Goal: Find specific page/section: Find specific page/section

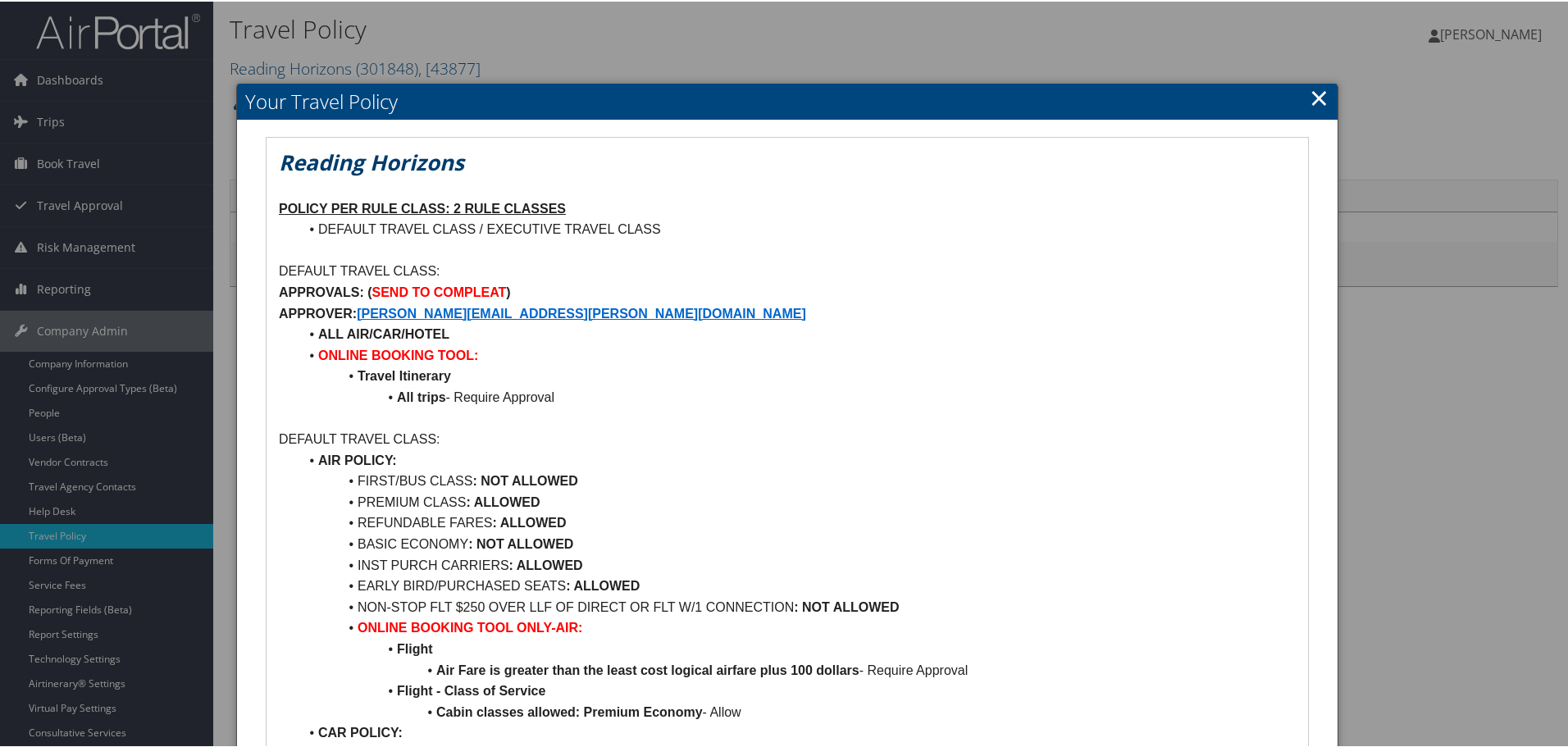
click at [1315, 90] on link "×" at bounding box center [1319, 95] width 19 height 33
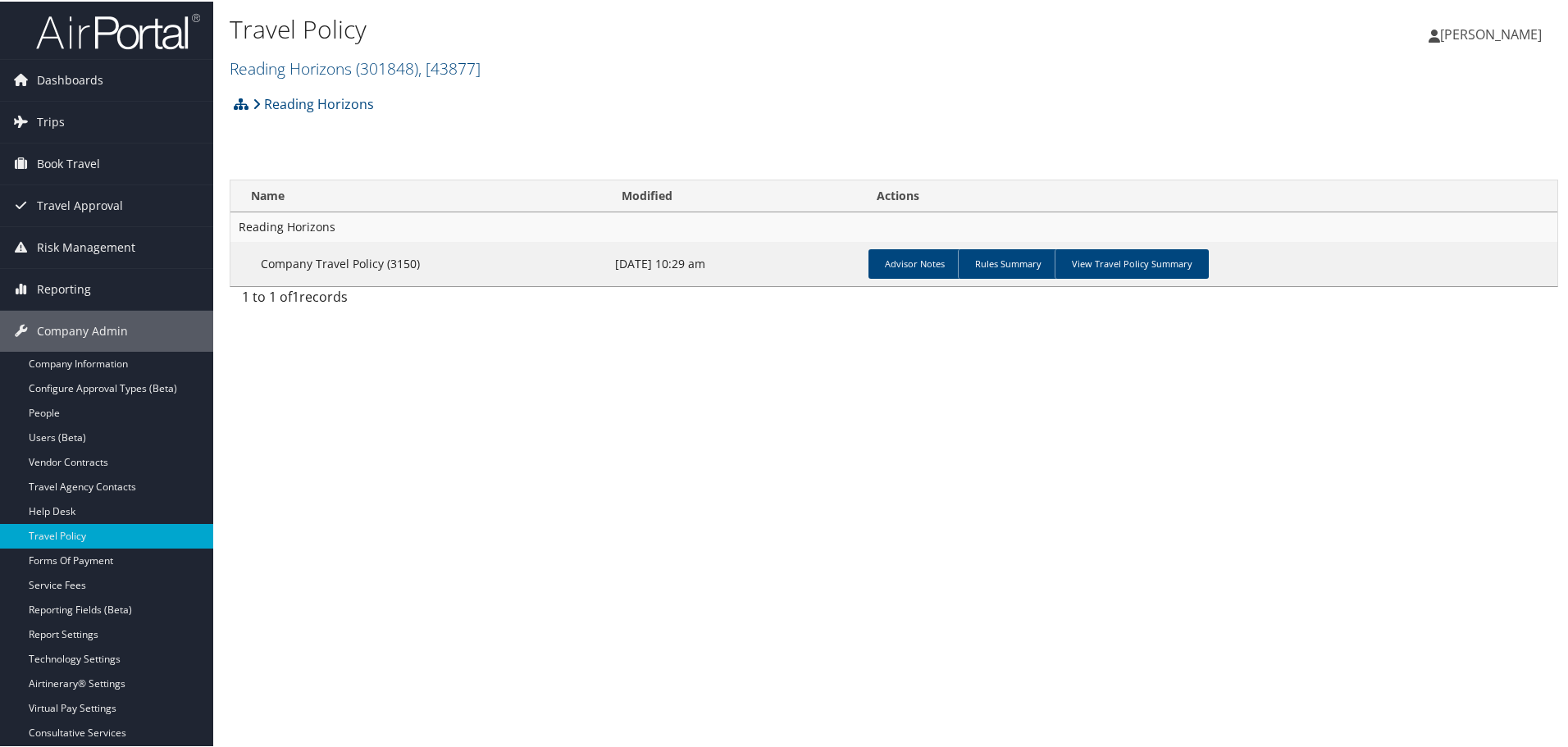
click at [116, 32] on img at bounding box center [117, 30] width 164 height 39
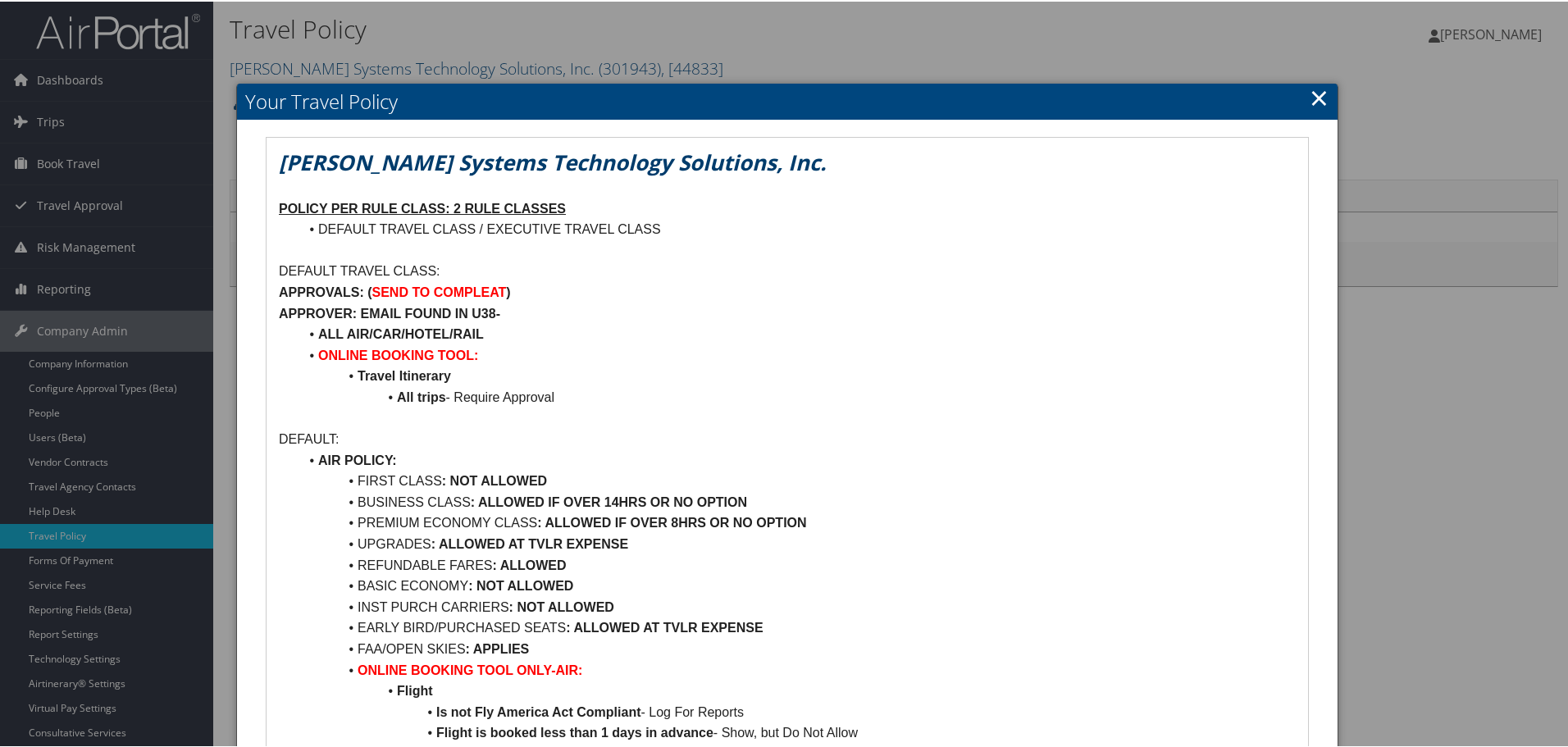
click at [1319, 92] on link "×" at bounding box center [1319, 95] width 19 height 33
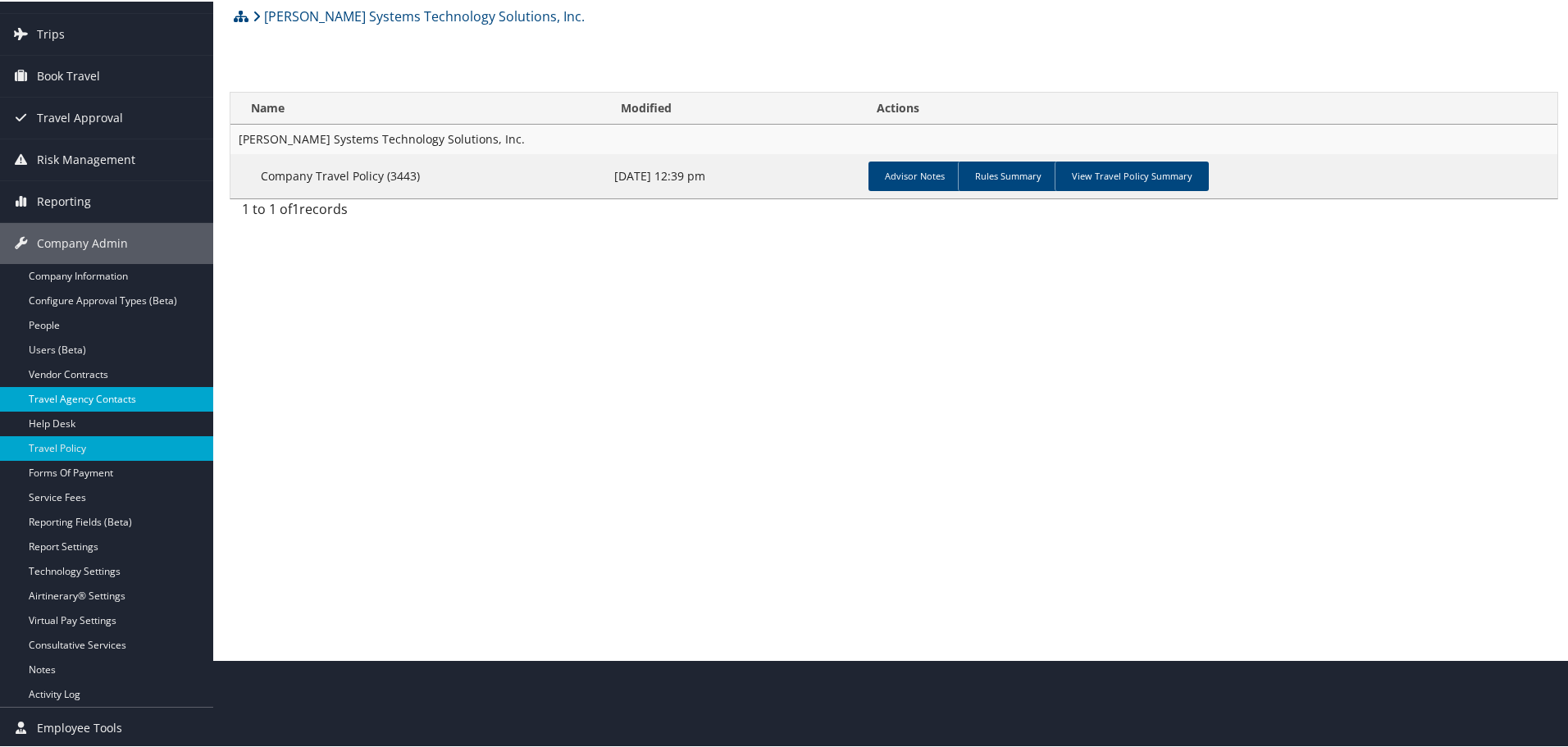
scroll to position [89, 0]
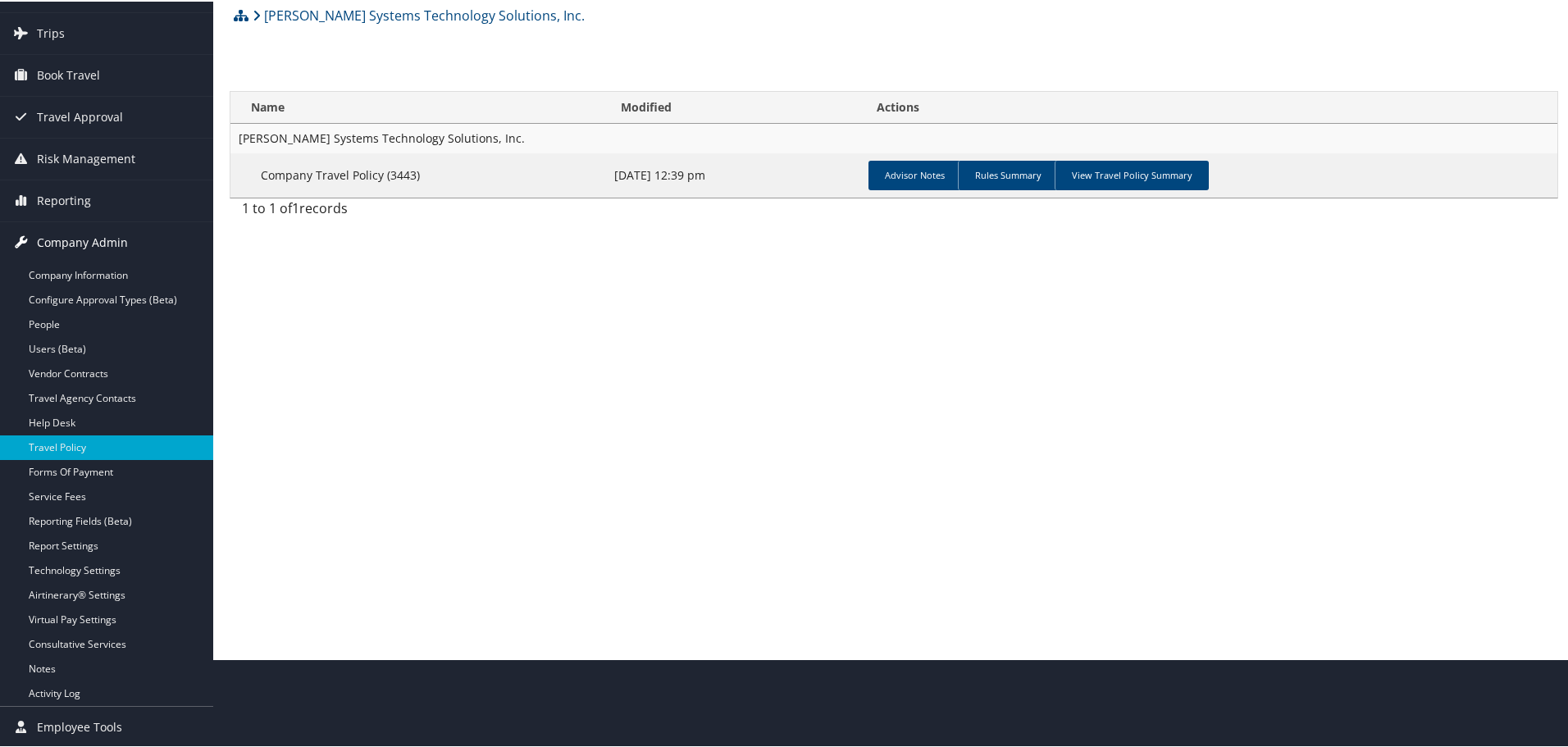
click at [67, 235] on span "Company Admin" at bounding box center [83, 241] width 92 height 41
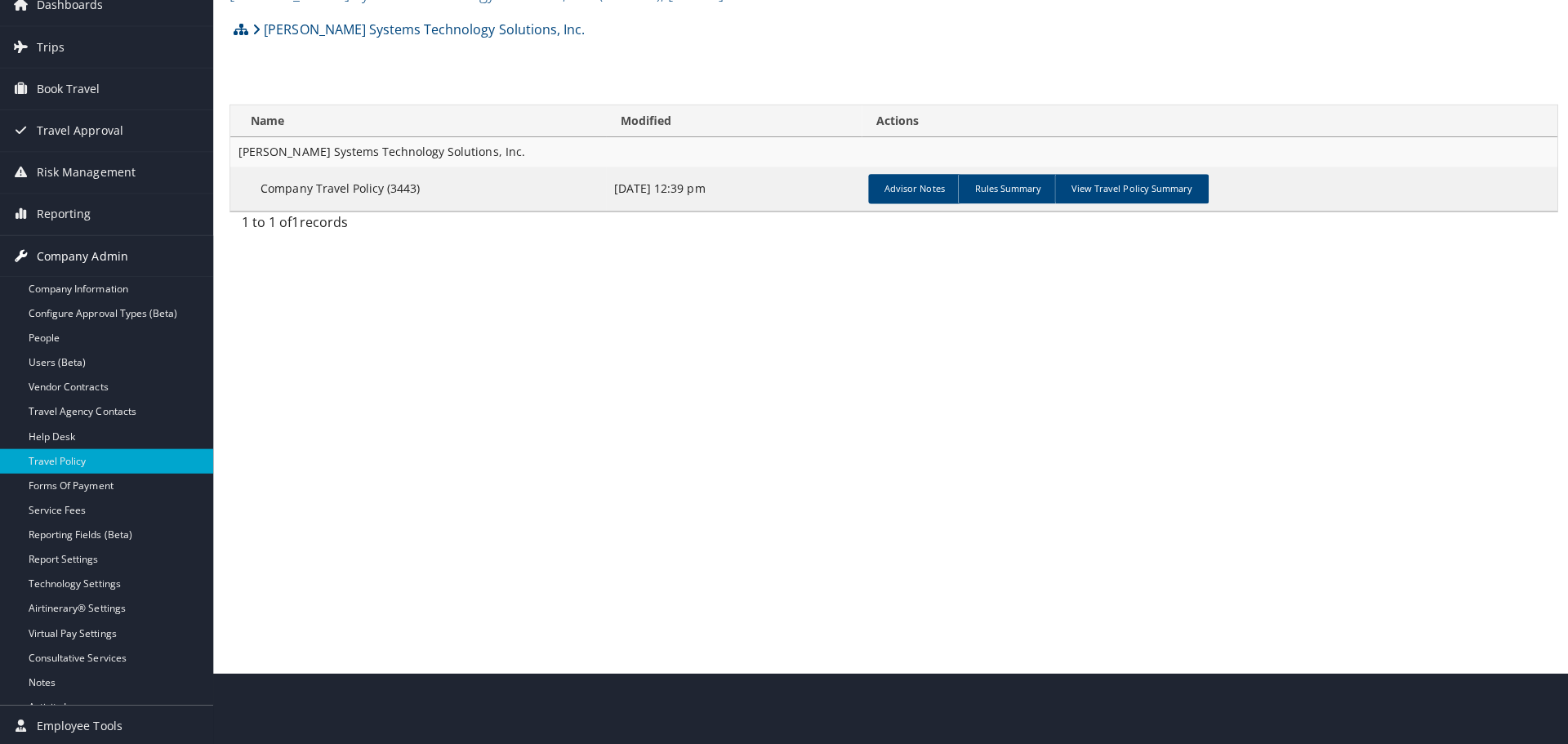
scroll to position [0, 0]
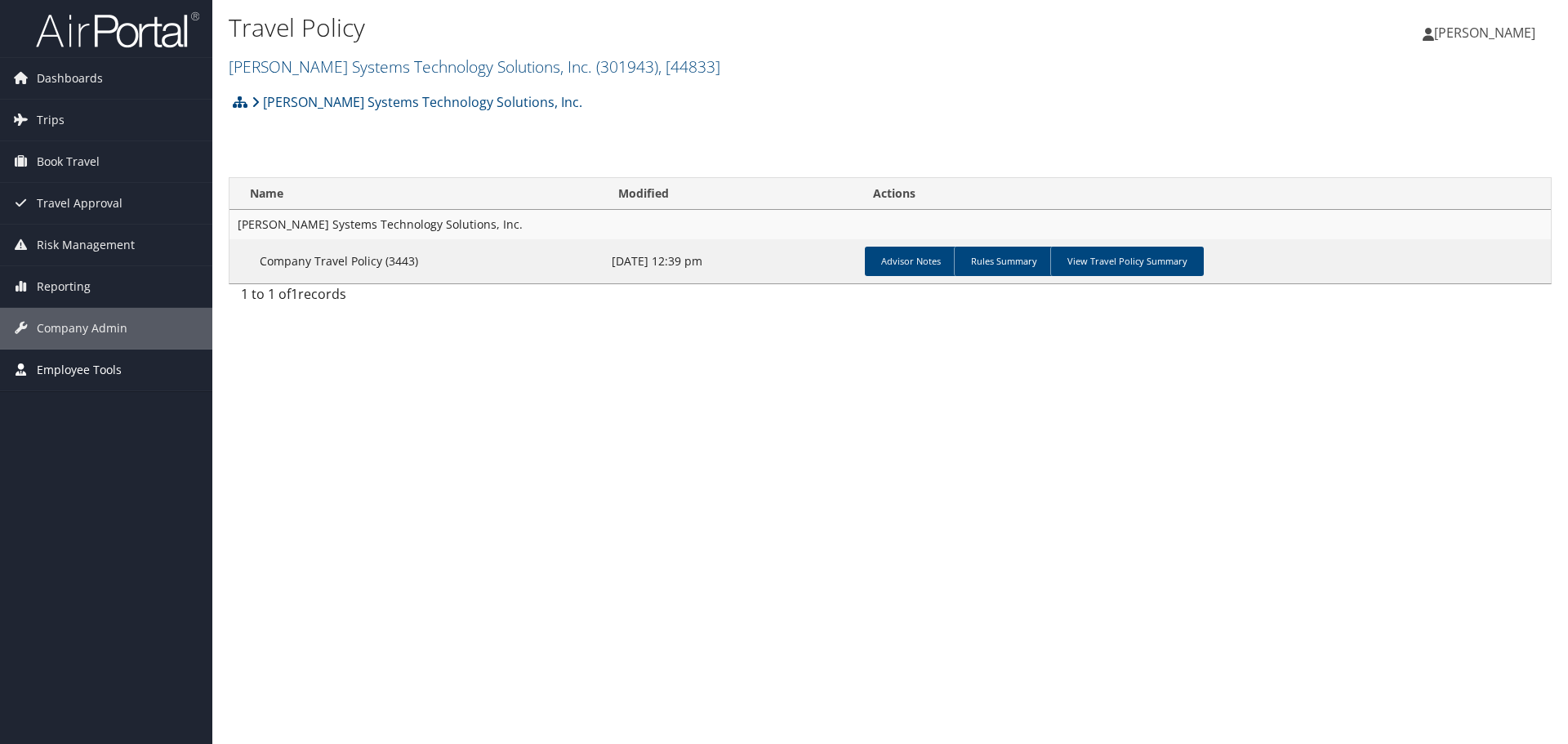
click at [62, 374] on span "Employee Tools" at bounding box center [79, 370] width 85 height 41
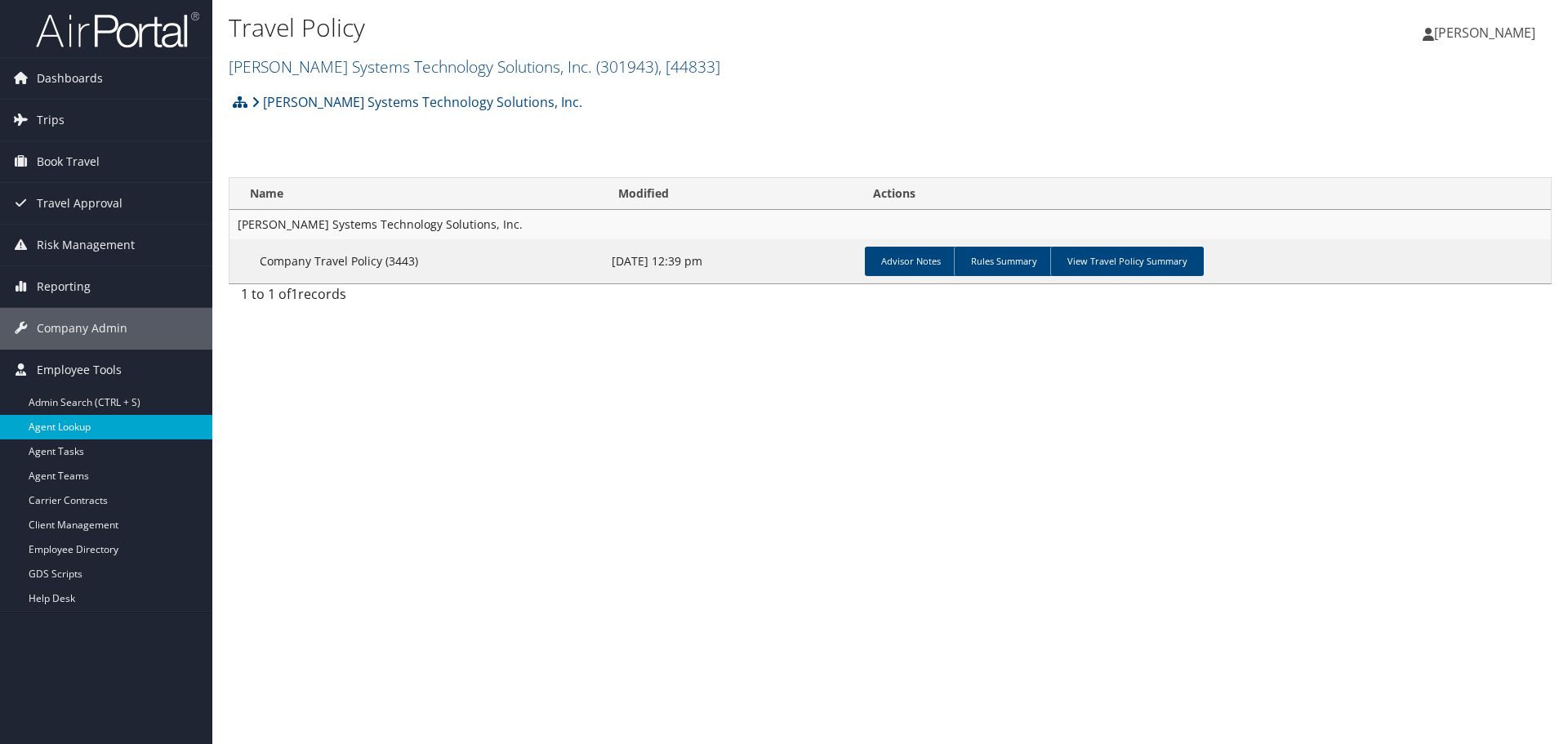
click at [63, 431] on link "Agent Lookup" at bounding box center [106, 427] width 212 height 25
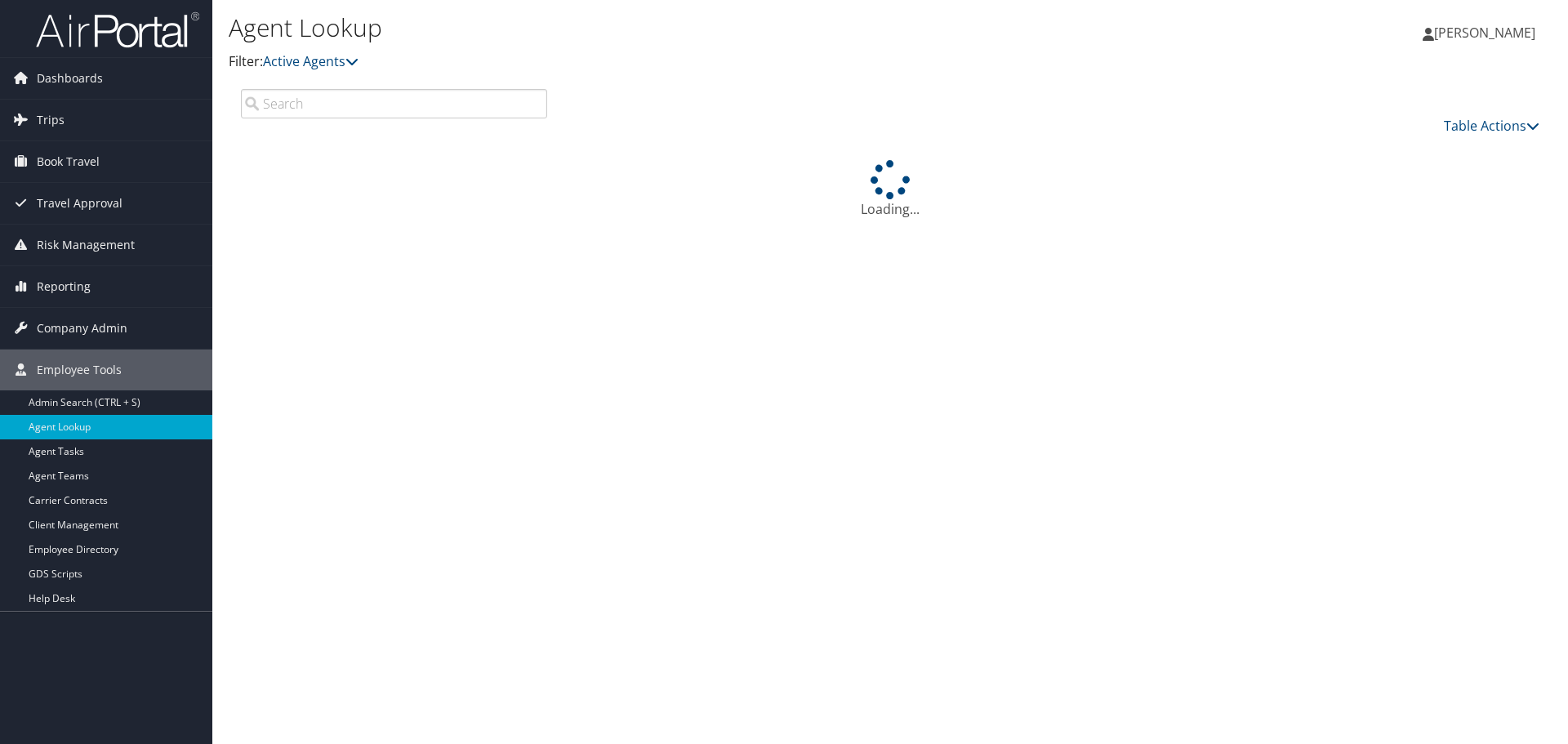
click at [353, 107] on input "search" at bounding box center [393, 104] width 306 height 30
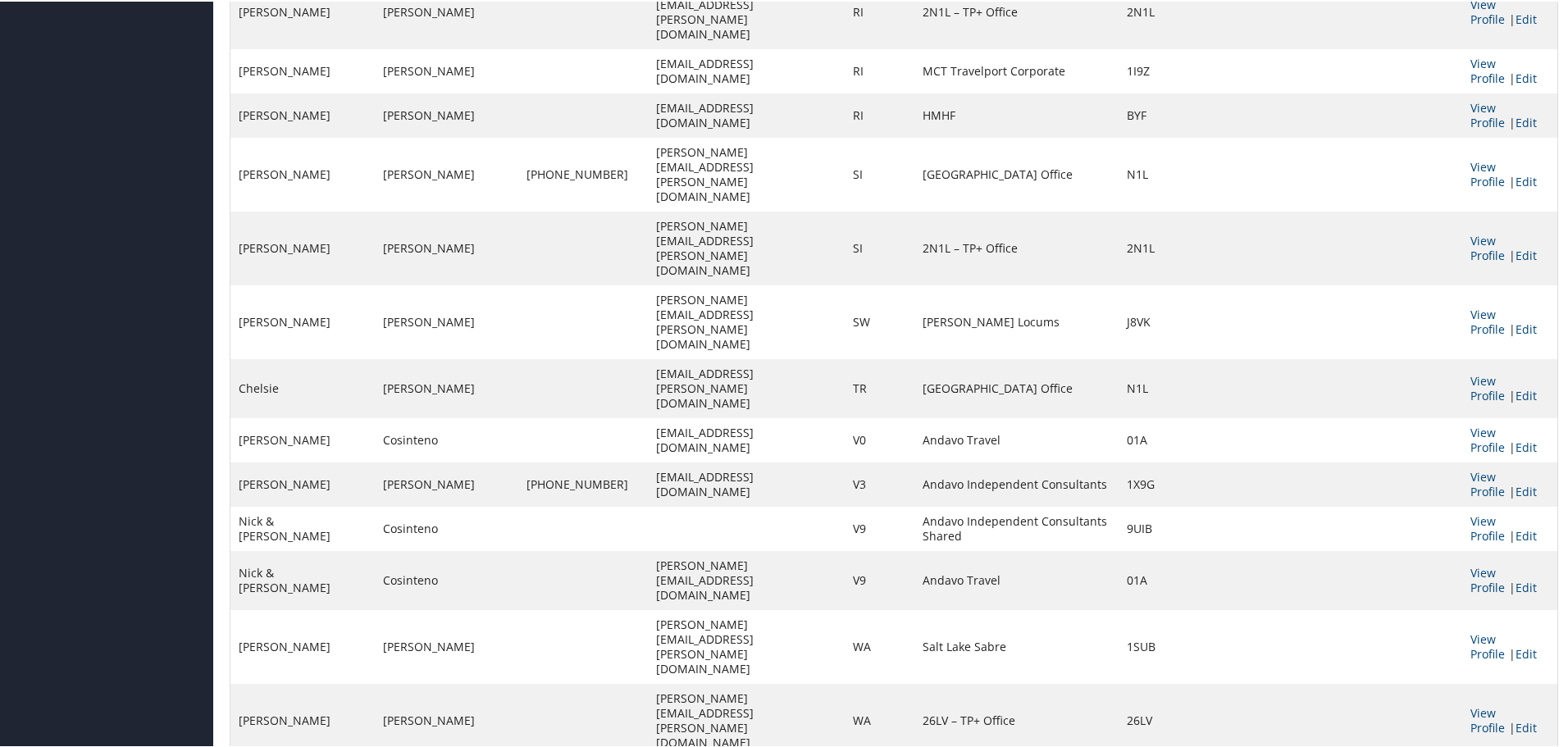
scroll to position [4959, 0]
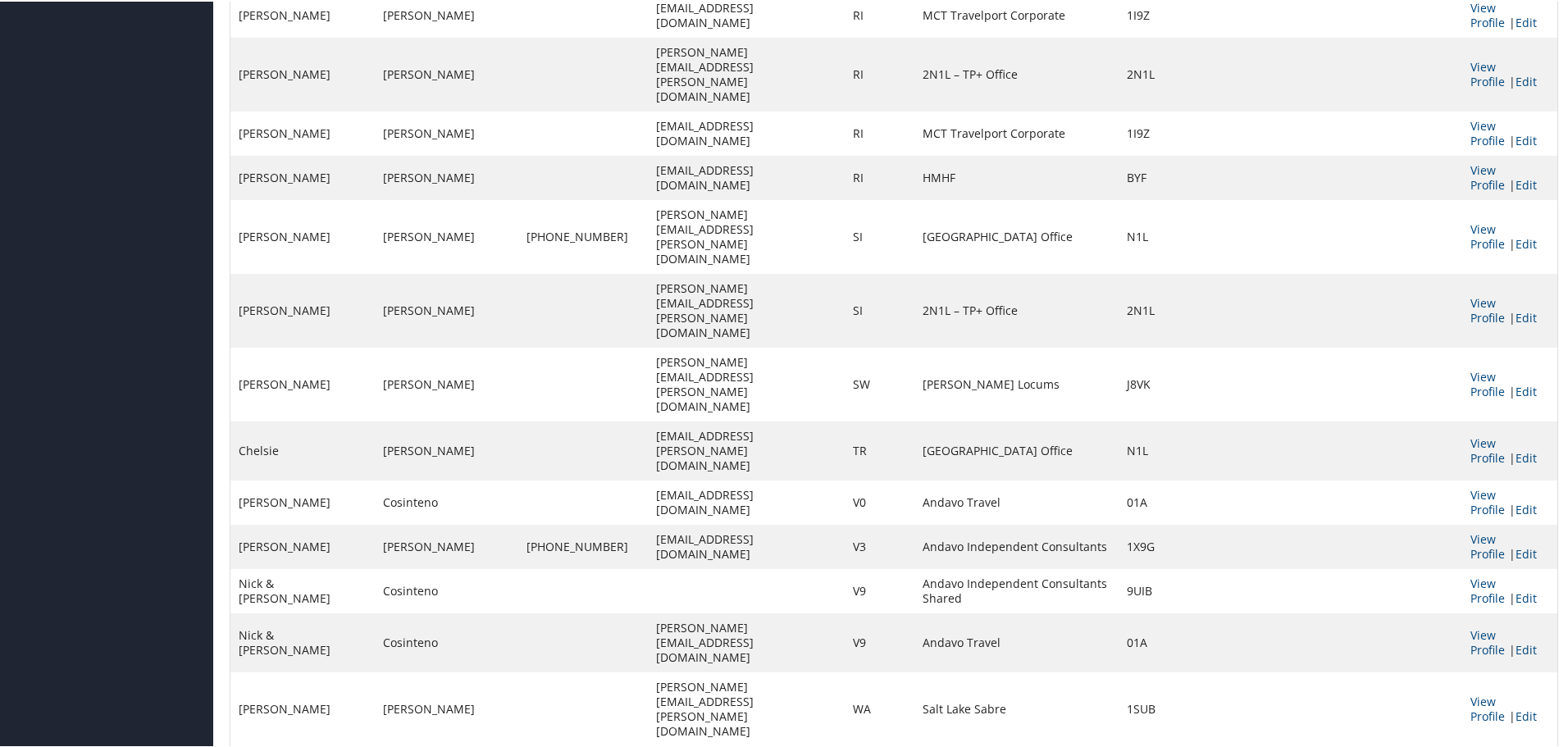
type input "si"
